Goal: Information Seeking & Learning: Learn about a topic

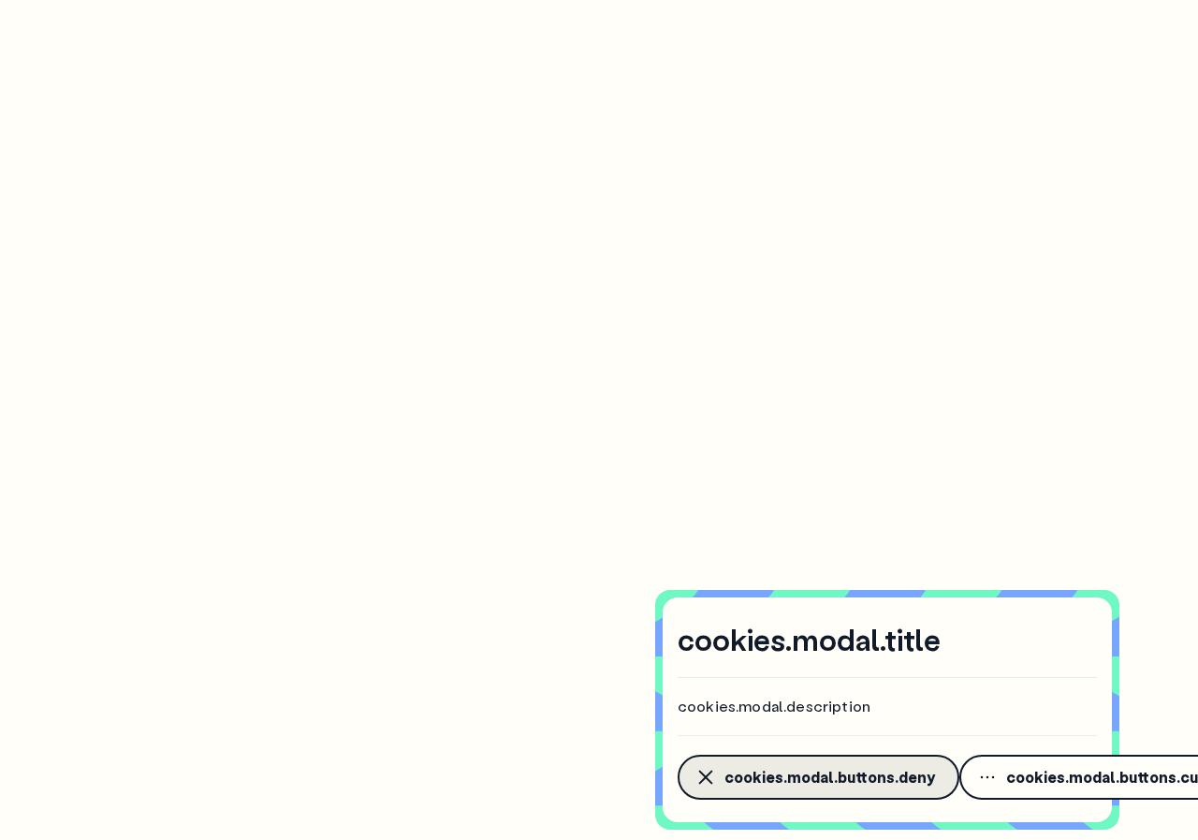
click at [702, 776] on icon "button" at bounding box center [706, 777] width 22 height 22
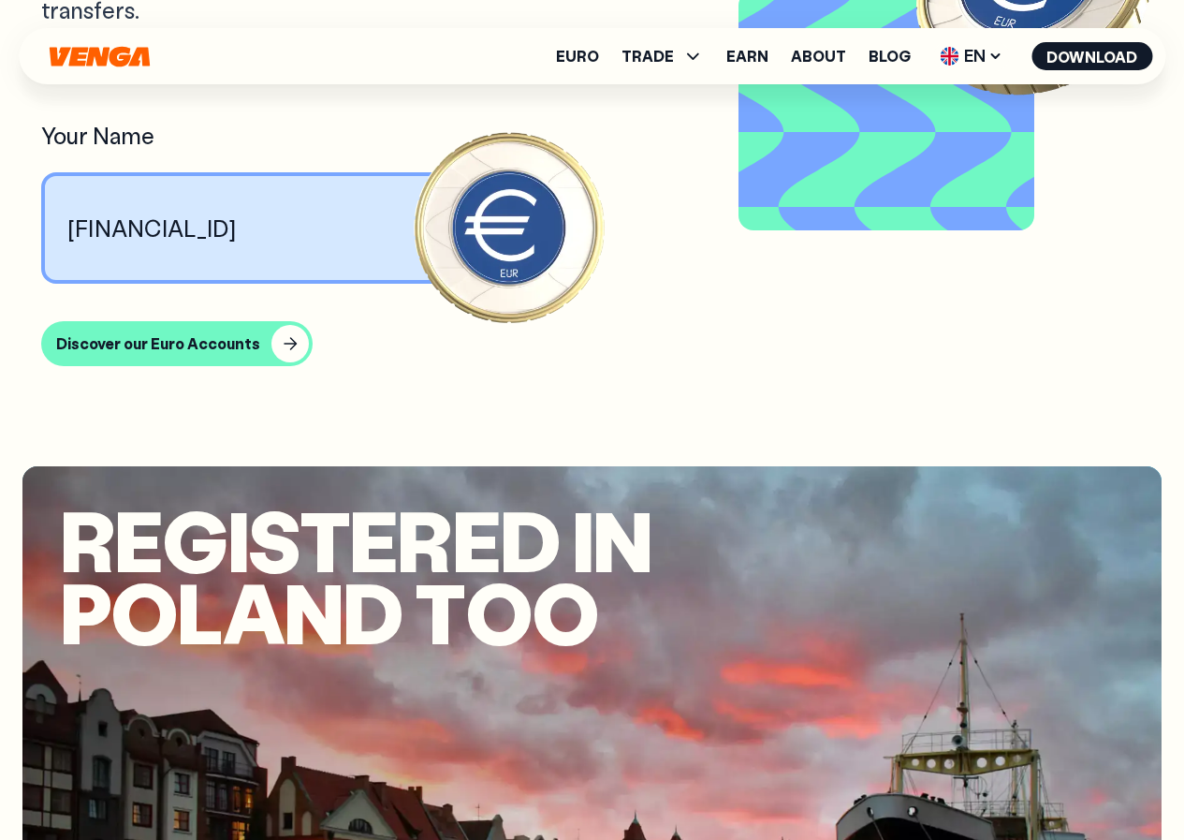
scroll to position [2039, 0]
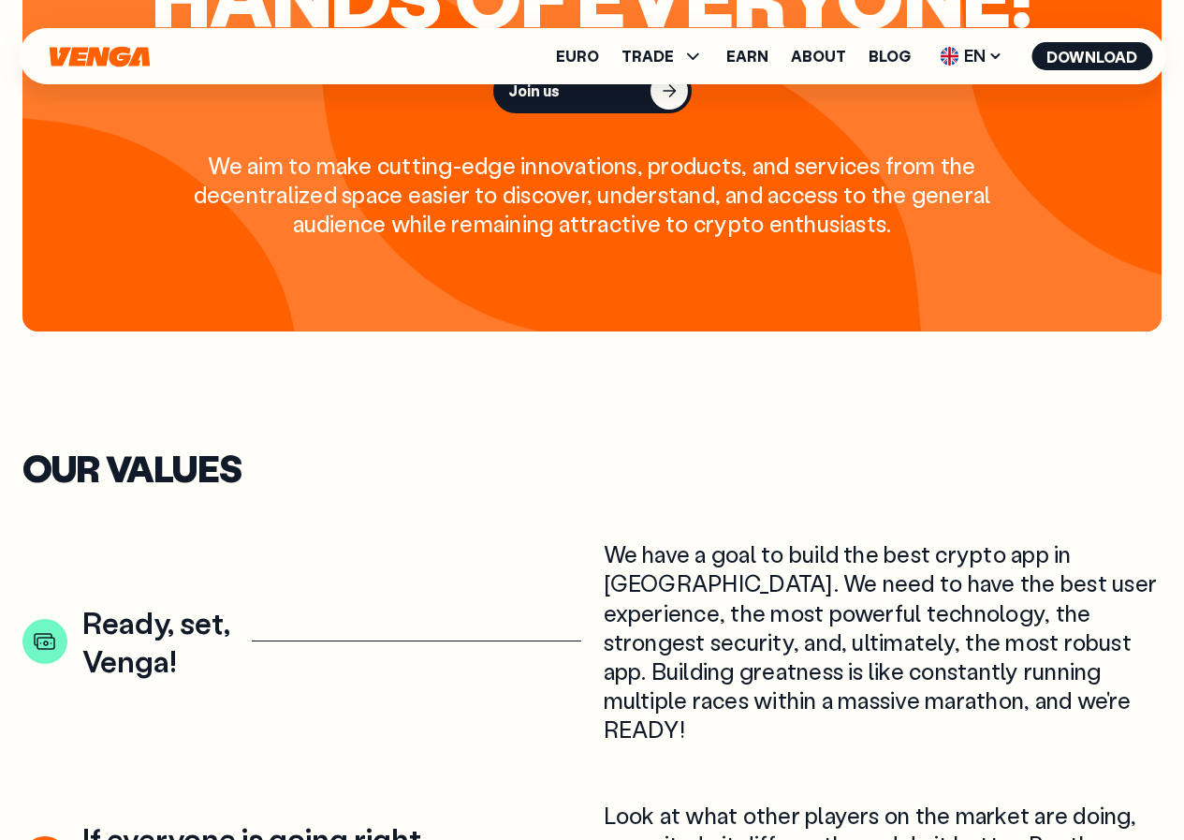
scroll to position [2808, 0]
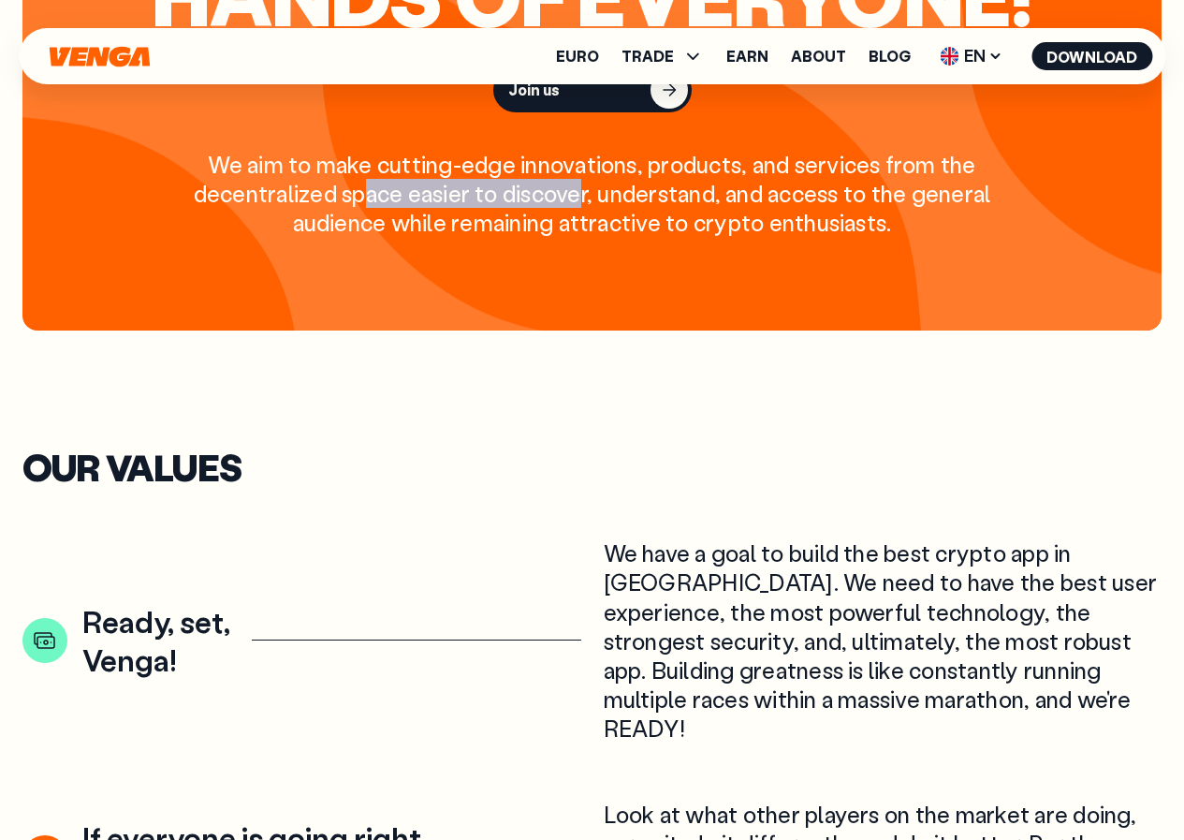
drag, startPoint x: 495, startPoint y: 201, endPoint x: 676, endPoint y: 202, distance: 180.7
click at [676, 202] on div "We aim to make cutting-edge innovations, products, and services from the decent…" at bounding box center [592, 194] width 801 height 88
